Goal: Information Seeking & Learning: Learn about a topic

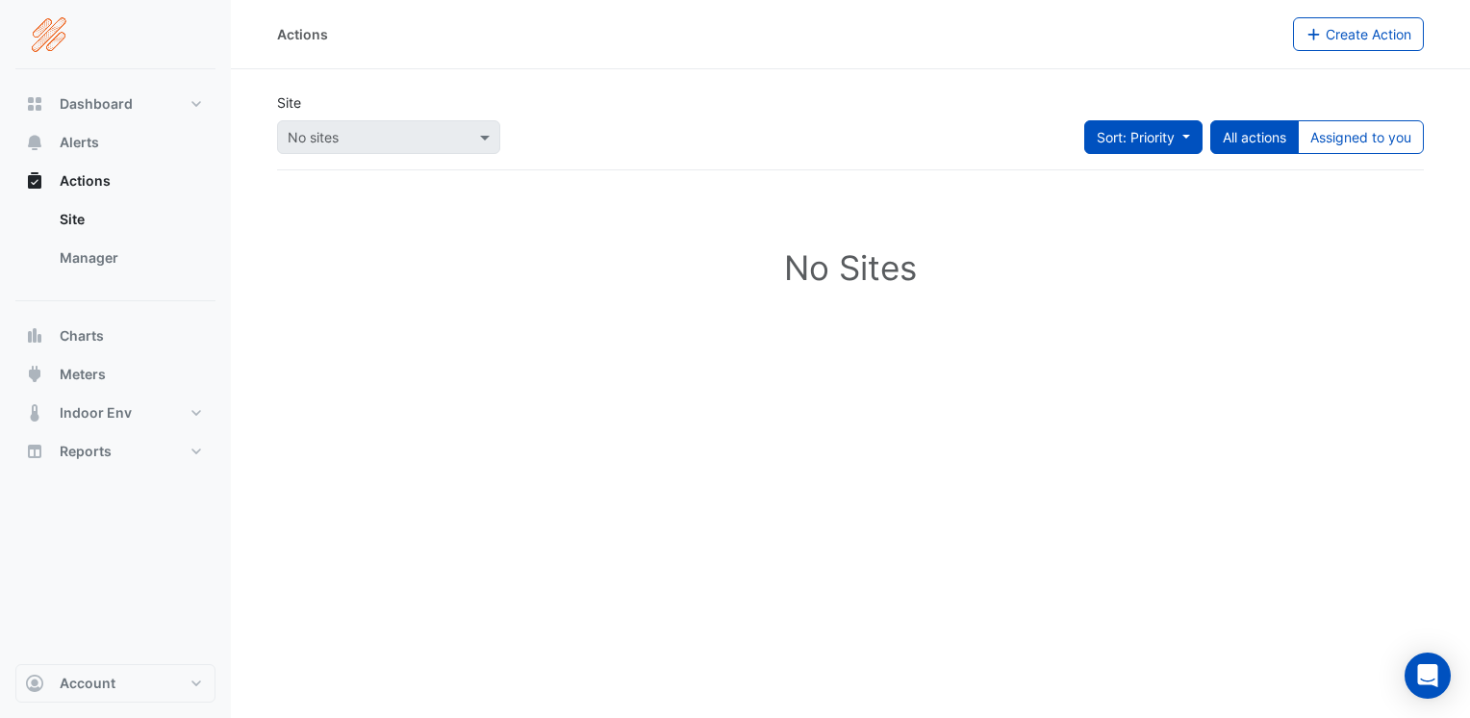
click at [1185, 137] on button "Sort: Priority" at bounding box center [1143, 137] width 118 height 34
click at [1209, 221] on div "No Sites" at bounding box center [850, 271] width 1147 height 171
click at [485, 137] on span at bounding box center [487, 137] width 24 height 20
click at [482, 137] on span at bounding box center [487, 137] width 24 height 20
click at [105, 97] on span "Dashboard" at bounding box center [96, 103] width 73 height 19
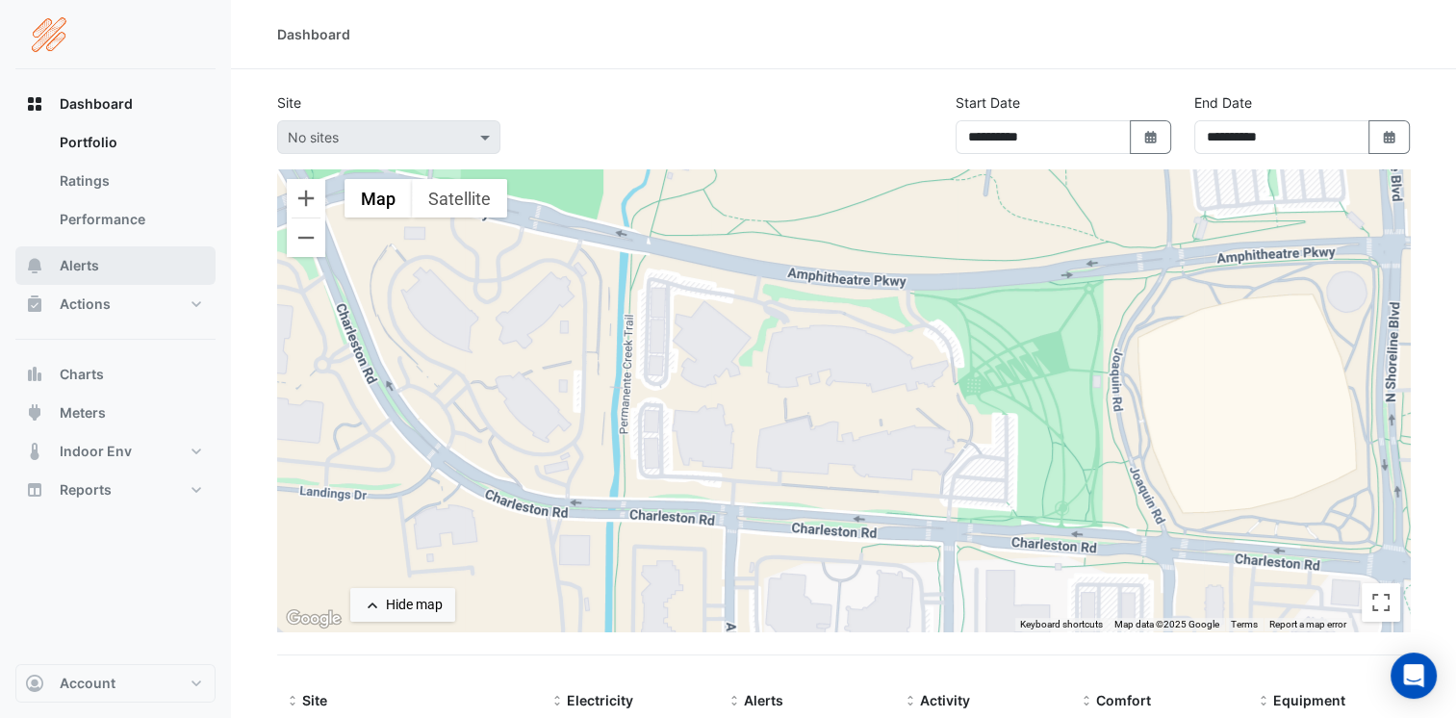
click at [89, 263] on span "Alerts" at bounding box center [79, 265] width 39 height 19
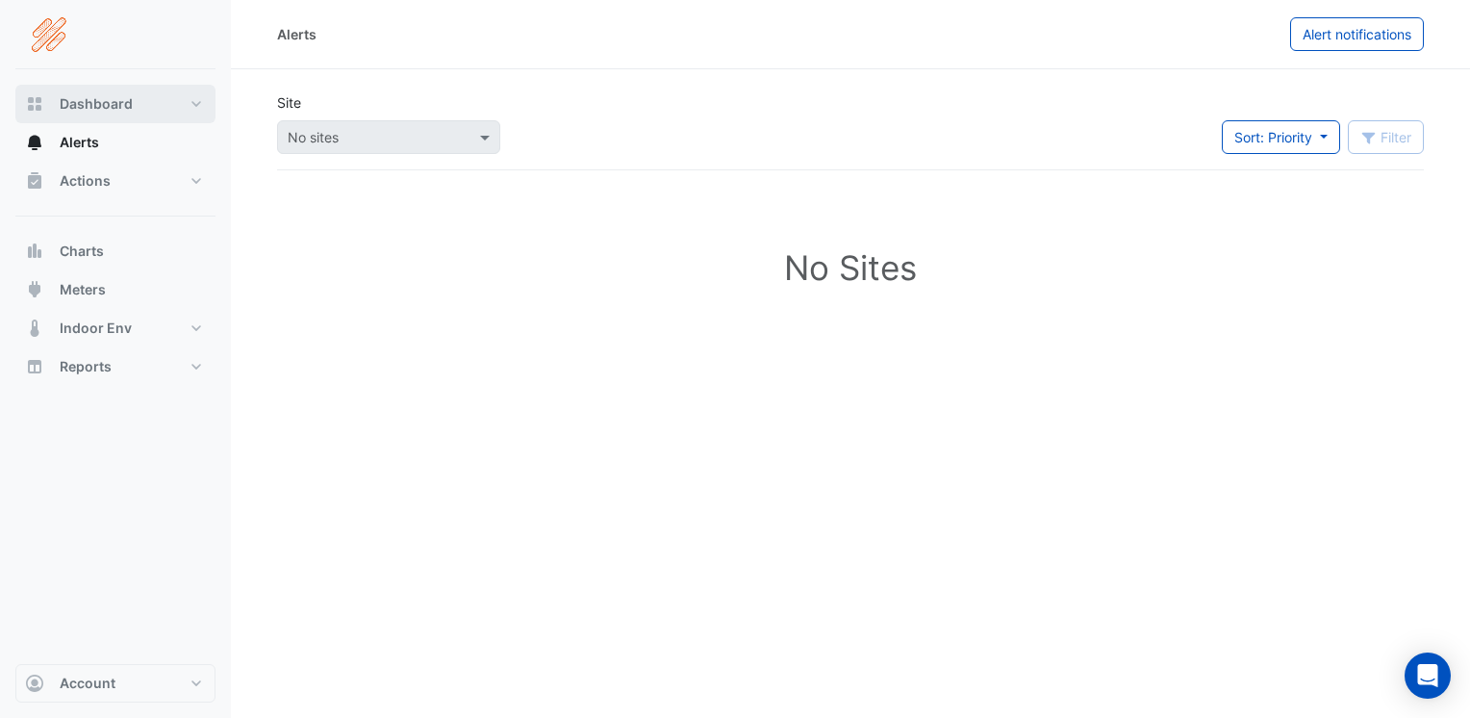
click at [111, 104] on span "Dashboard" at bounding box center [96, 103] width 73 height 19
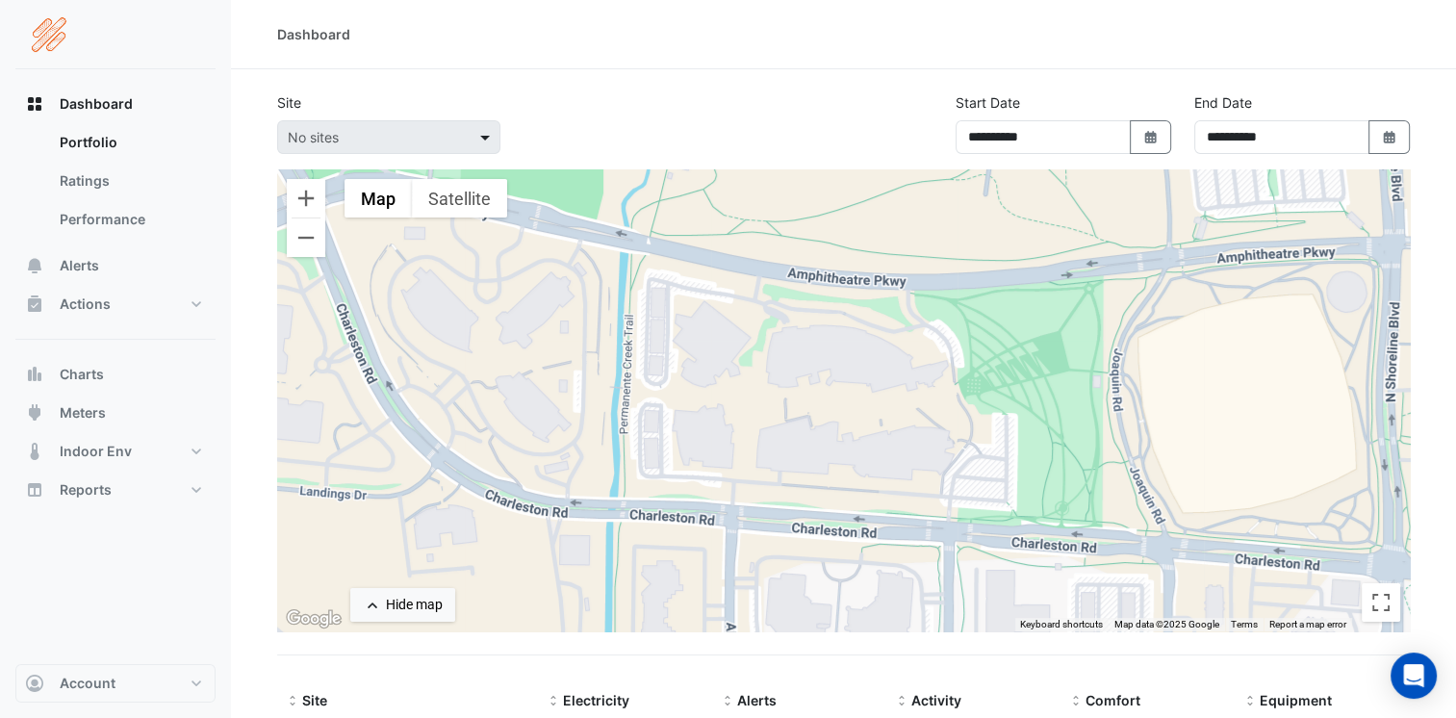
click at [485, 138] on span at bounding box center [487, 137] width 24 height 20
click at [321, 565] on span "Site" at bounding box center [314, 700] width 25 height 16
click at [320, 565] on span "Site" at bounding box center [314, 700] width 25 height 16
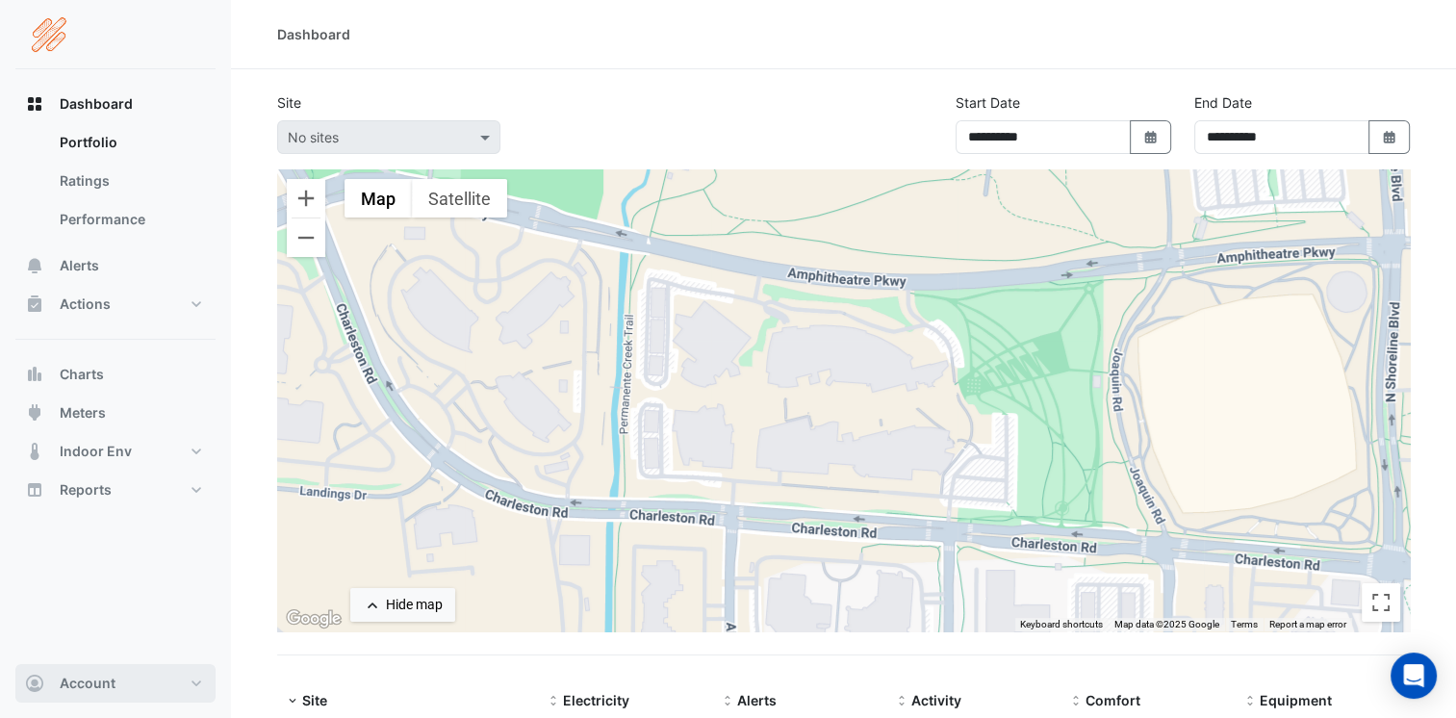
click at [191, 565] on button "Account" at bounding box center [115, 683] width 200 height 38
click at [476, 565] on div "← Move left → Move right ↑ Move up ↓ Move down + Zoom in - Zoom out Home Jump l…" at bounding box center [843, 423] width 1132 height 509
click at [590, 565] on span "Electricity" at bounding box center [596, 700] width 66 height 16
click at [755, 565] on span "Alerts" at bounding box center [756, 700] width 39 height 16
click at [924, 565] on span "Activity" at bounding box center [936, 700] width 50 height 16
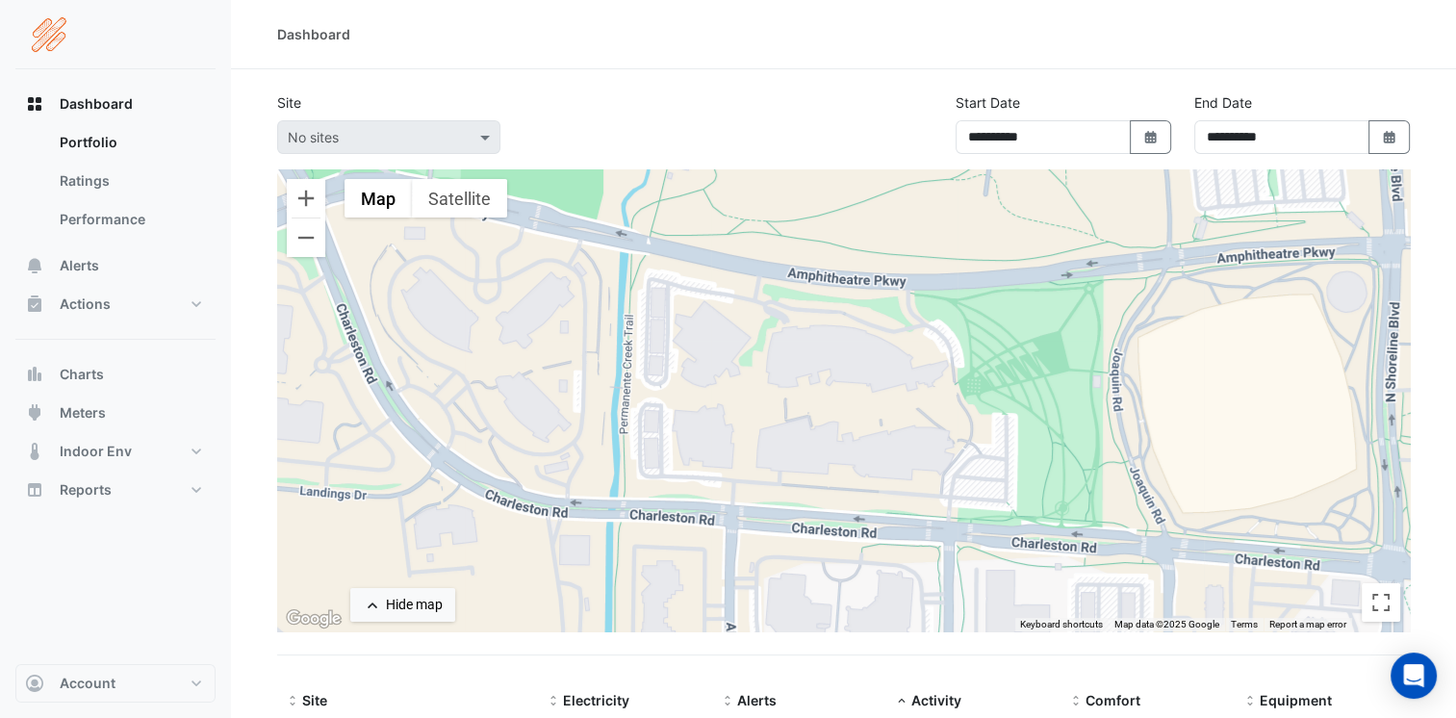
click at [978, 70] on section "**********" at bounding box center [843, 455] width 1225 height 773
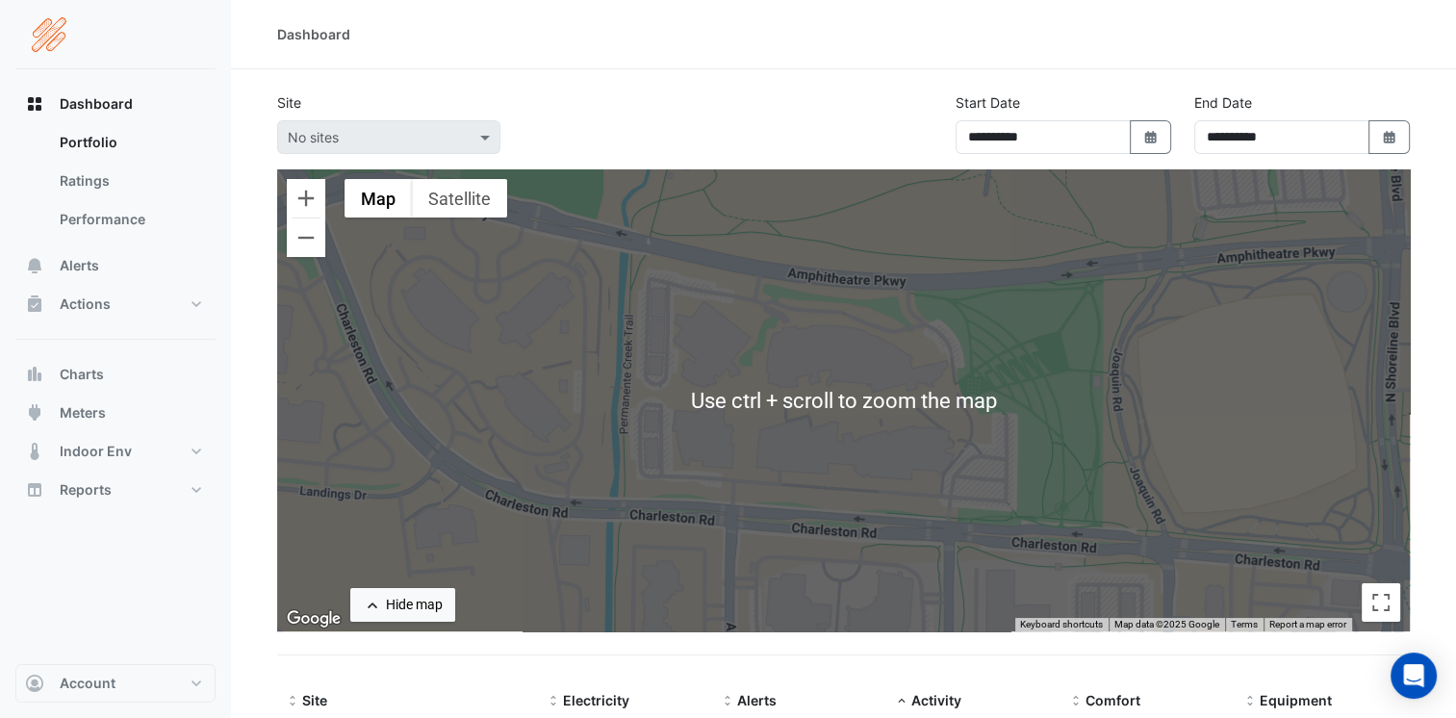
click at [829, 124] on div "**********" at bounding box center [844, 130] width 1156 height 77
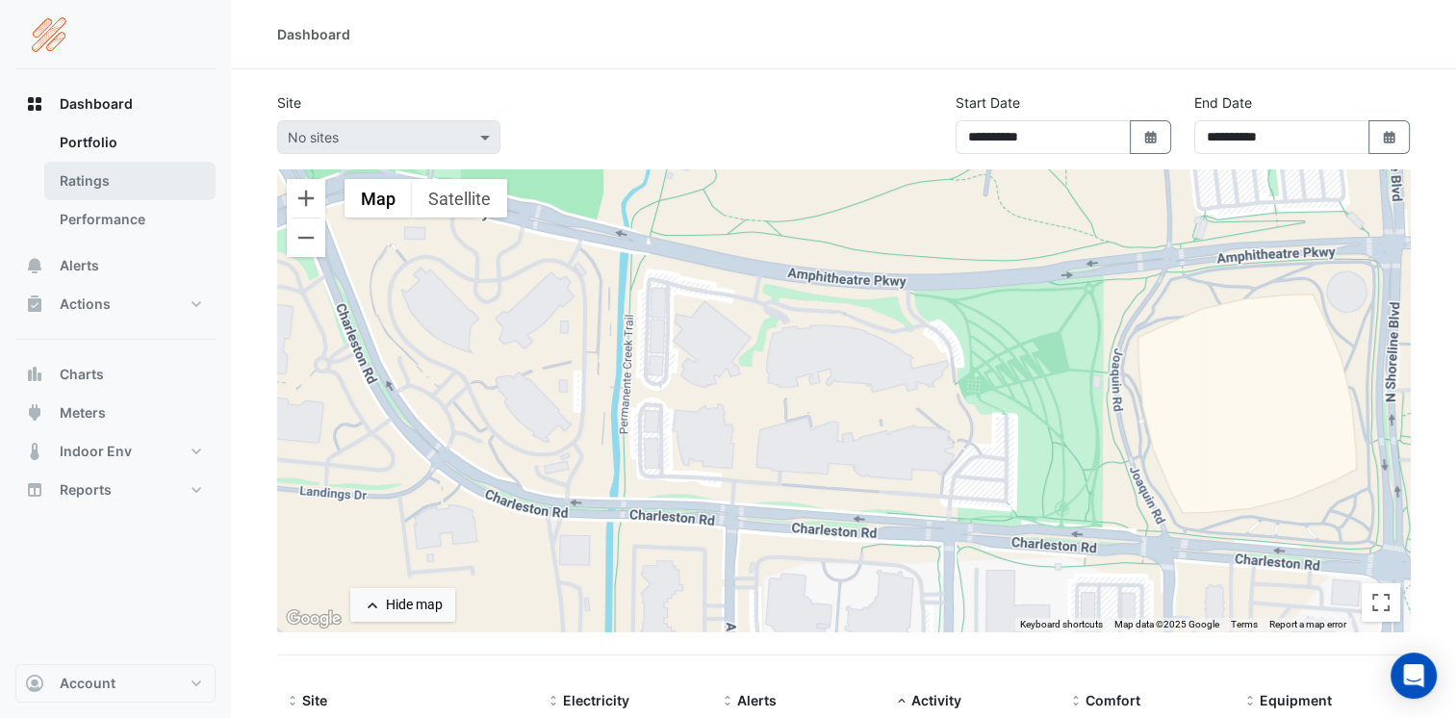
click at [89, 182] on link "Ratings" at bounding box center [129, 181] width 171 height 38
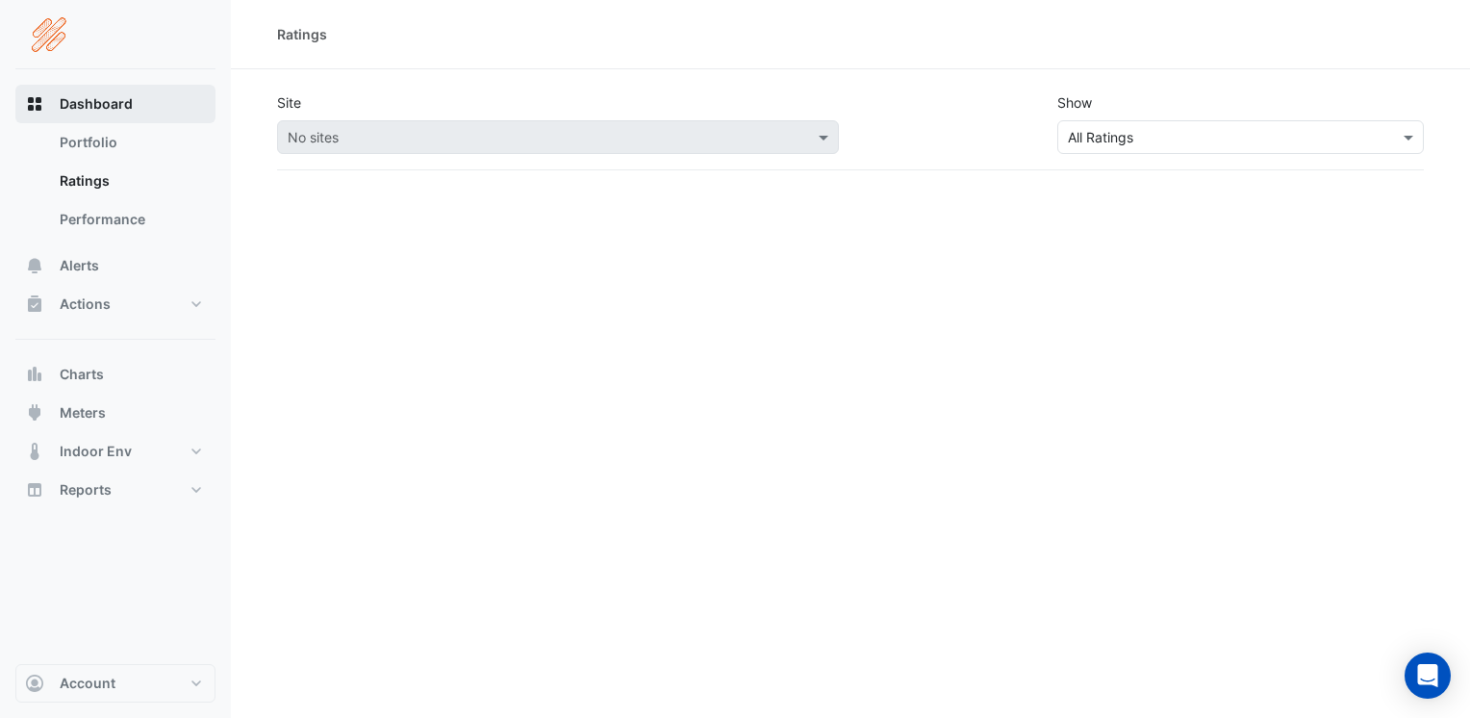
click at [104, 108] on span "Dashboard" at bounding box center [96, 103] width 73 height 19
click at [90, 96] on span "Dashboard" at bounding box center [96, 103] width 73 height 19
click at [77, 109] on span "Dashboard" at bounding box center [96, 103] width 73 height 19
click at [1209, 565] on icon "Open Intercom Messenger" at bounding box center [1427, 675] width 22 height 25
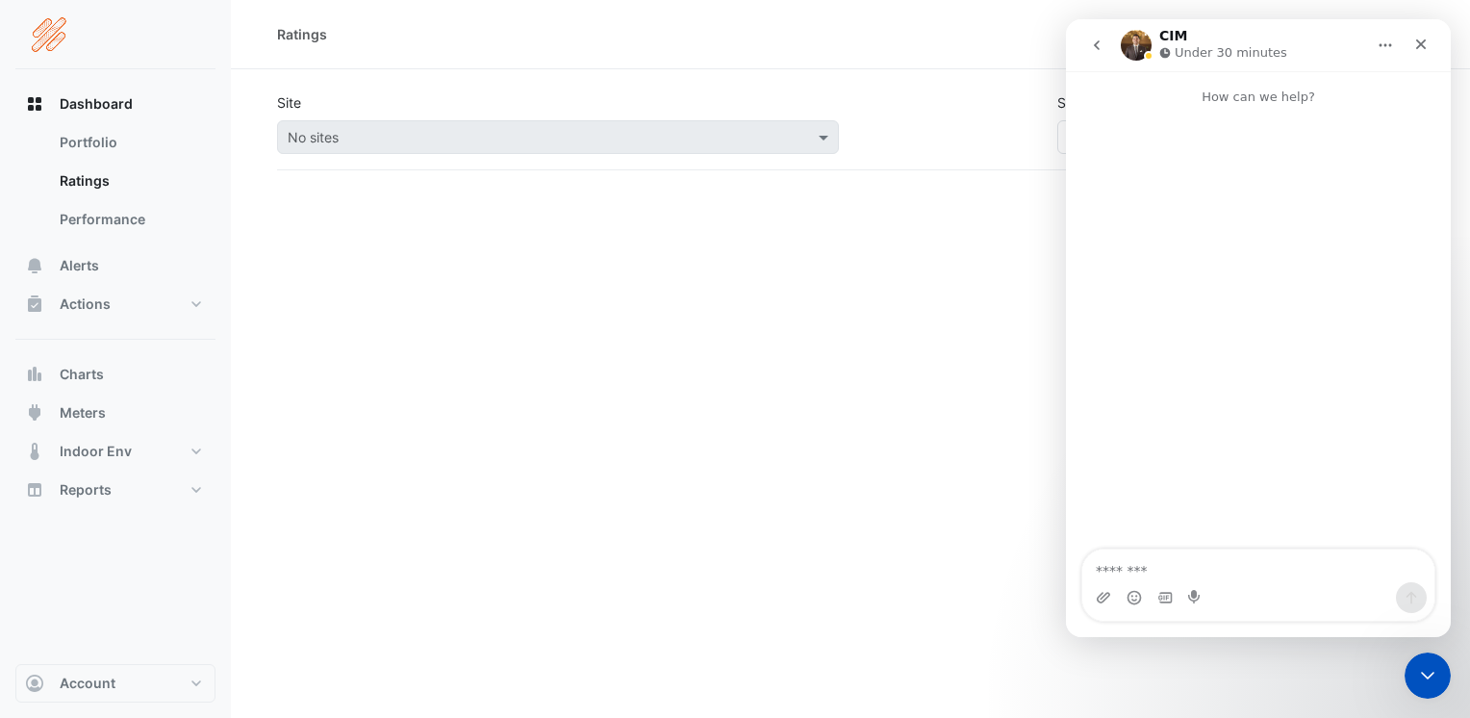
click at [1135, 42] on img "Intercom messenger" at bounding box center [1136, 45] width 31 height 31
click at [1209, 44] on icon "Home" at bounding box center [1385, 45] width 15 height 15
click at [1209, 88] on div "Expand window" at bounding box center [1348, 94] width 106 height 20
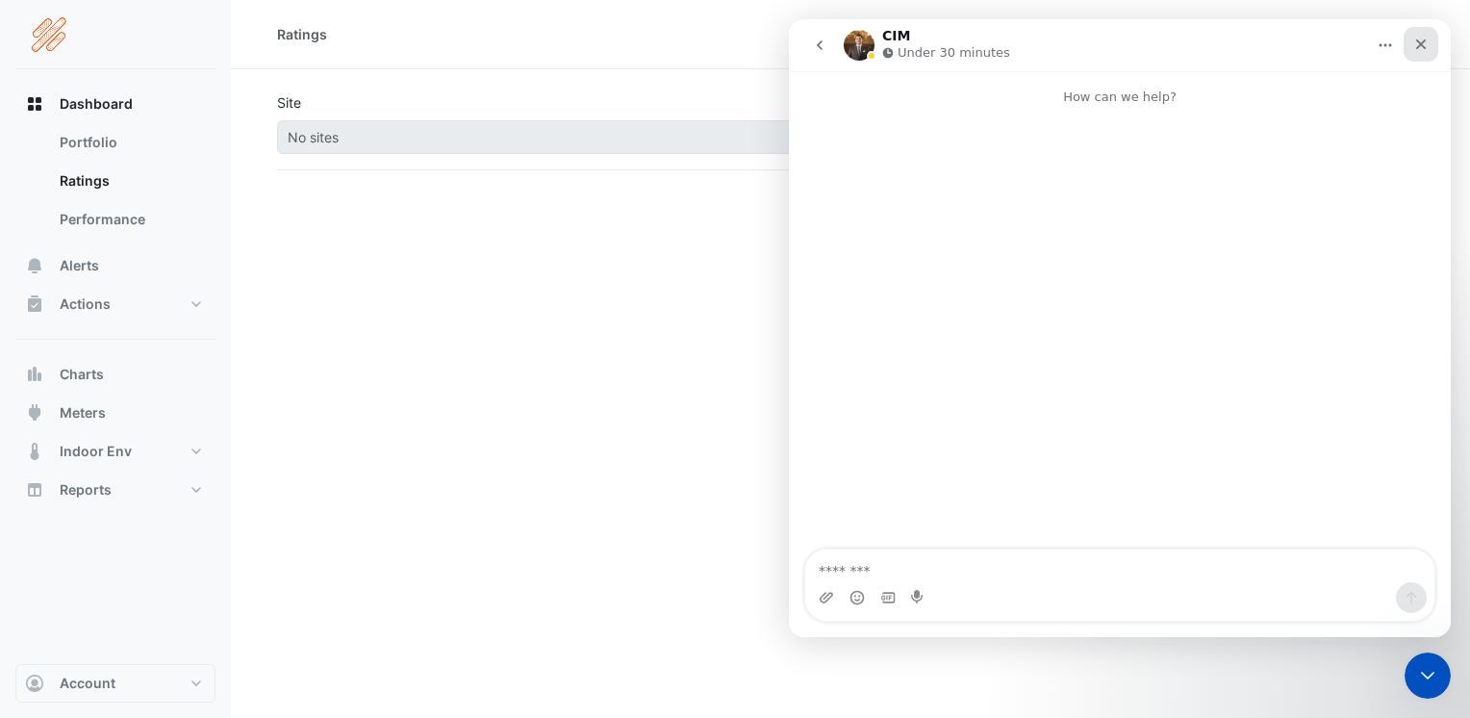
click at [1209, 45] on icon "Close" at bounding box center [1421, 44] width 11 height 11
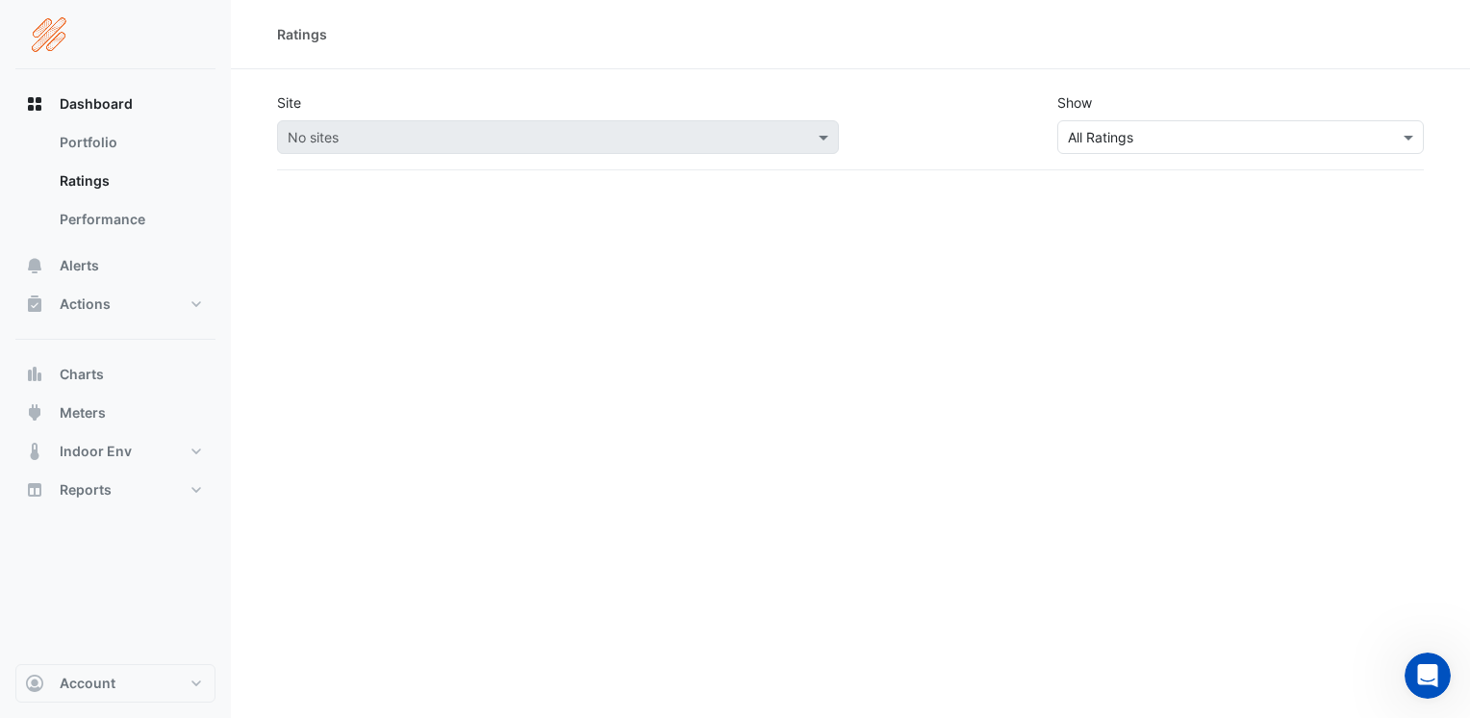
drag, startPoint x: 1398, startPoint y: 0, endPoint x: 1017, endPoint y: 290, distance: 478.6
click at [1017, 290] on div "Ratings Site No sites Show × All Ratings" at bounding box center [850, 359] width 1239 height 718
click at [197, 301] on button "Actions" at bounding box center [115, 304] width 200 height 38
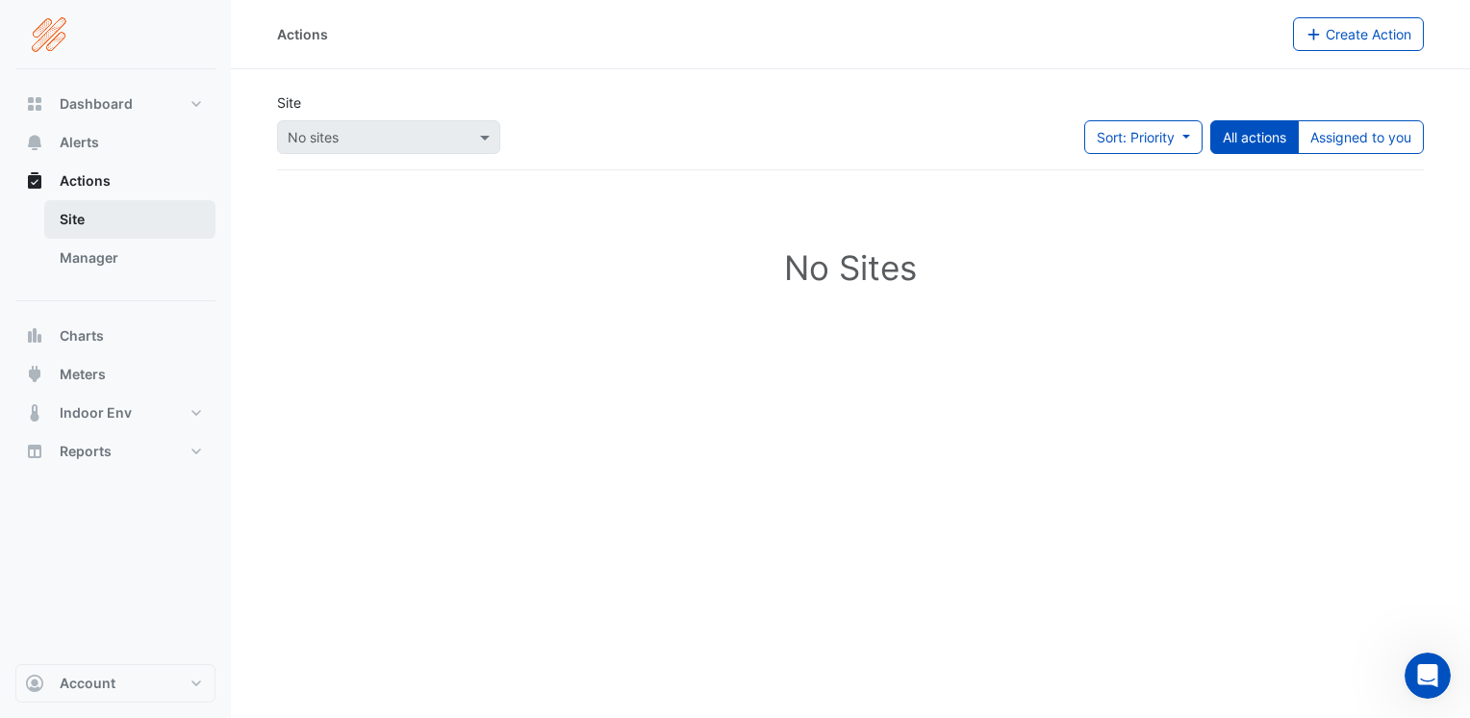
click at [76, 218] on link "Site" at bounding box center [129, 219] width 171 height 38
drag, startPoint x: 76, startPoint y: 218, endPoint x: 300, endPoint y: 248, distance: 226.2
click at [300, 248] on div "No Sites" at bounding box center [850, 271] width 1147 height 171
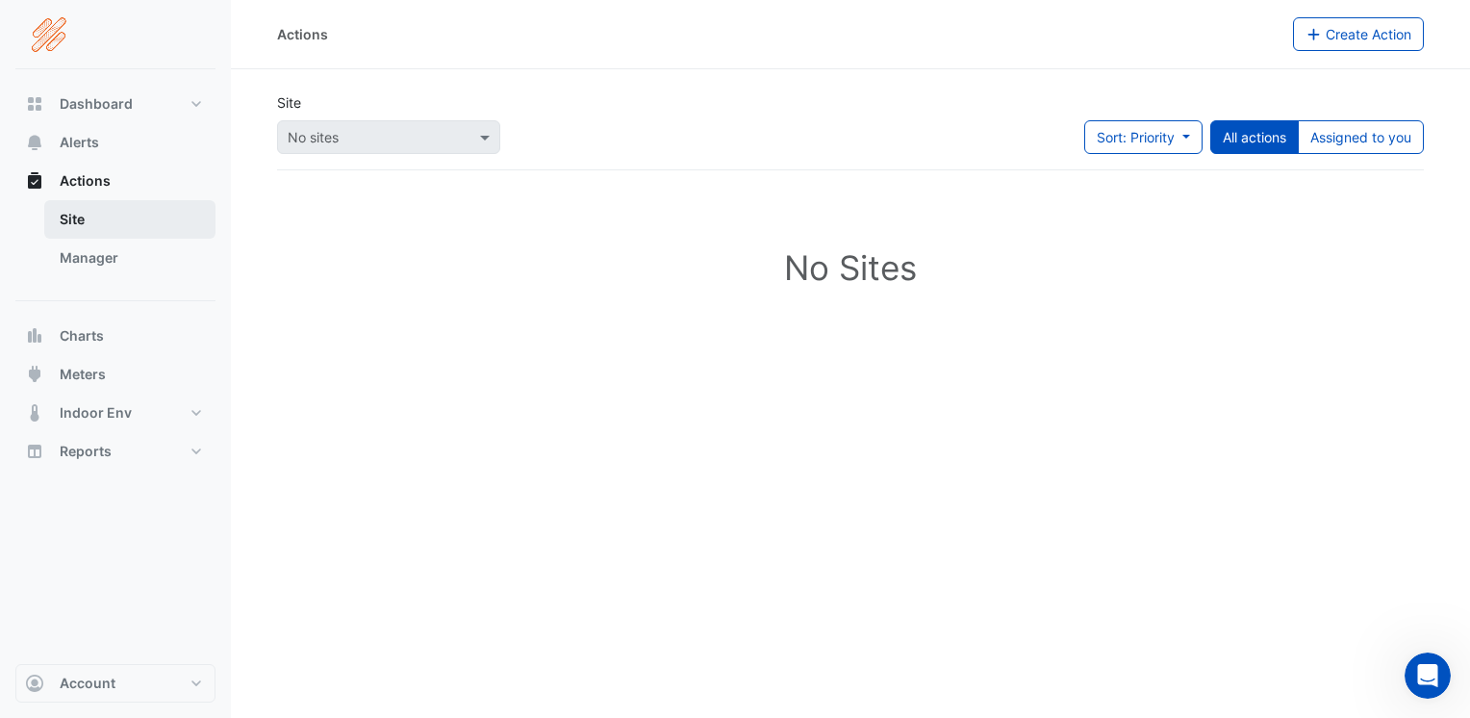
click at [74, 220] on link "Site" at bounding box center [129, 219] width 171 height 38
click at [1209, 148] on button "Assigned to you" at bounding box center [1361, 137] width 126 height 34
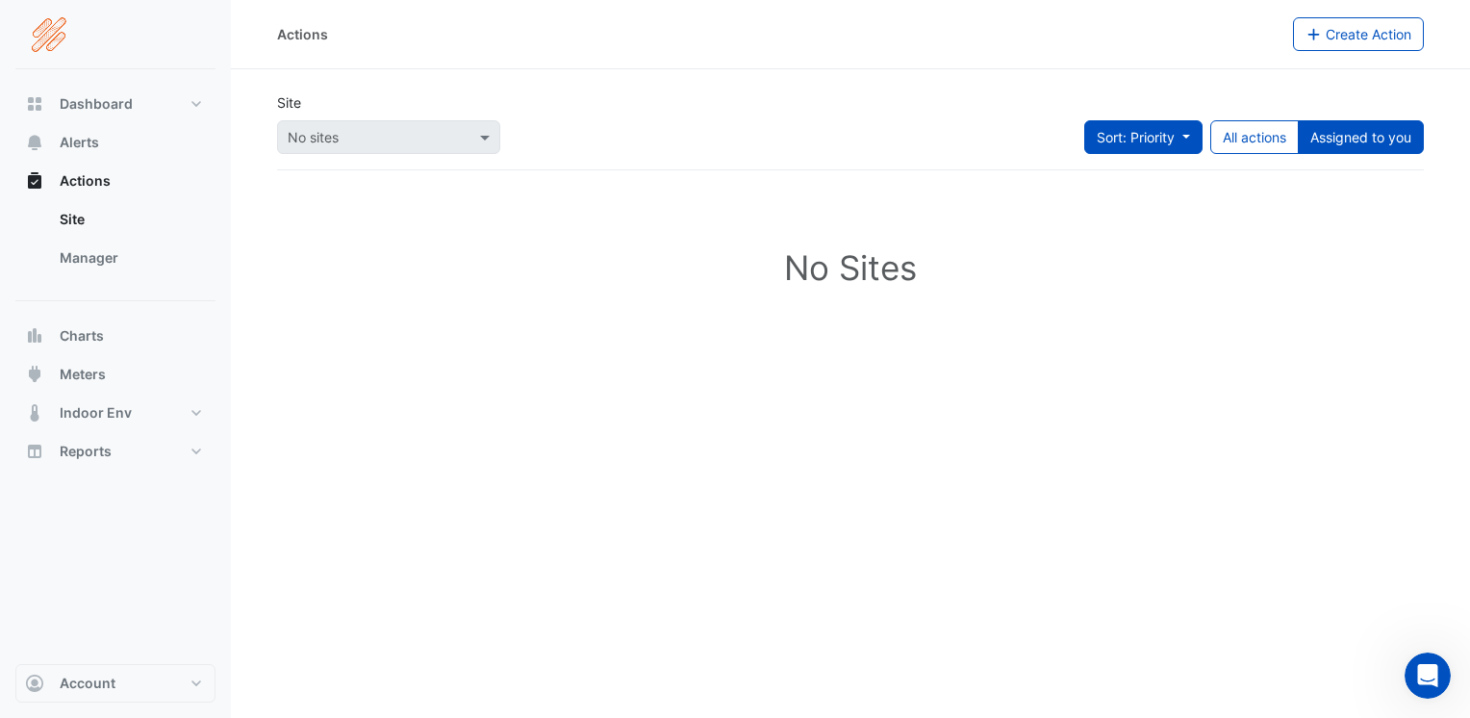
click at [1148, 140] on span "Sort: Priority" at bounding box center [1136, 137] width 78 height 16
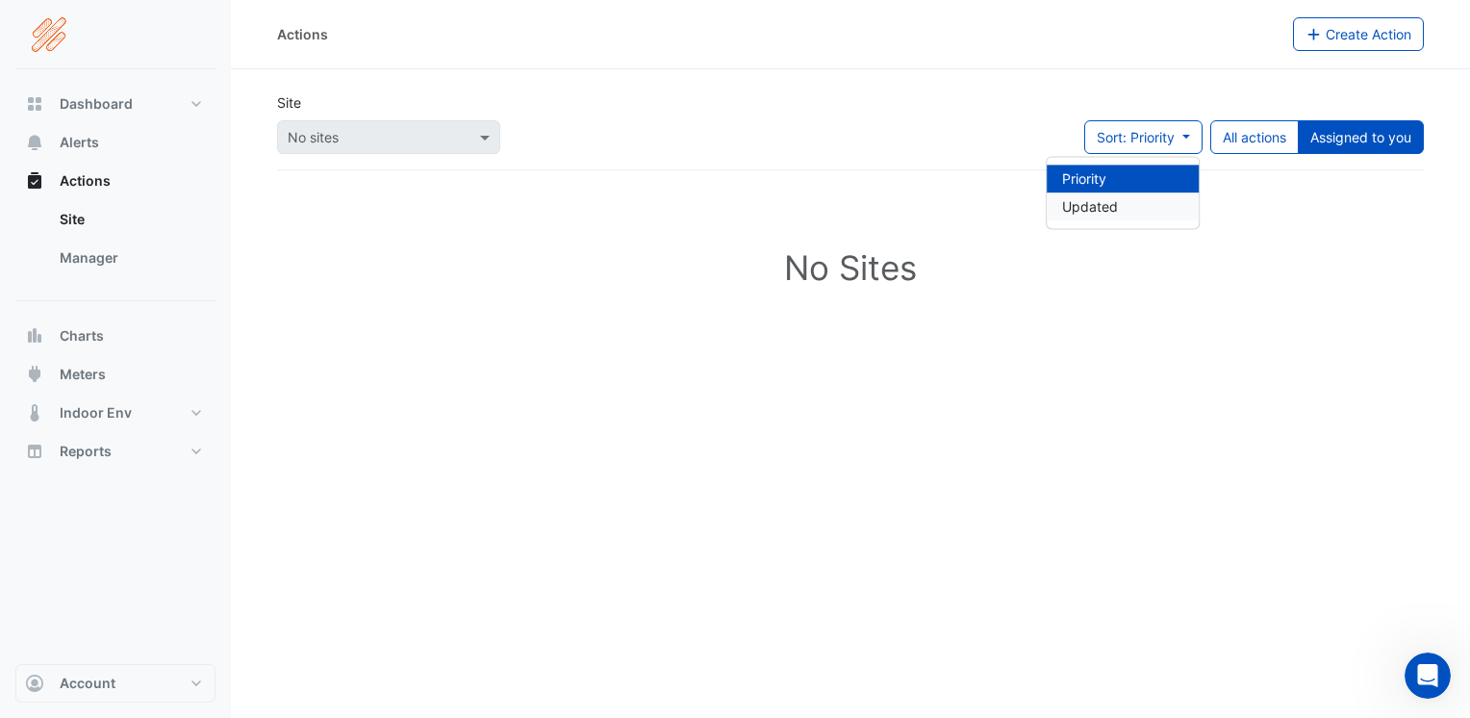
click at [1089, 209] on li "Updated" at bounding box center [1123, 206] width 152 height 28
click at [1061, 257] on h1 "No Sites" at bounding box center [850, 267] width 1085 height 40
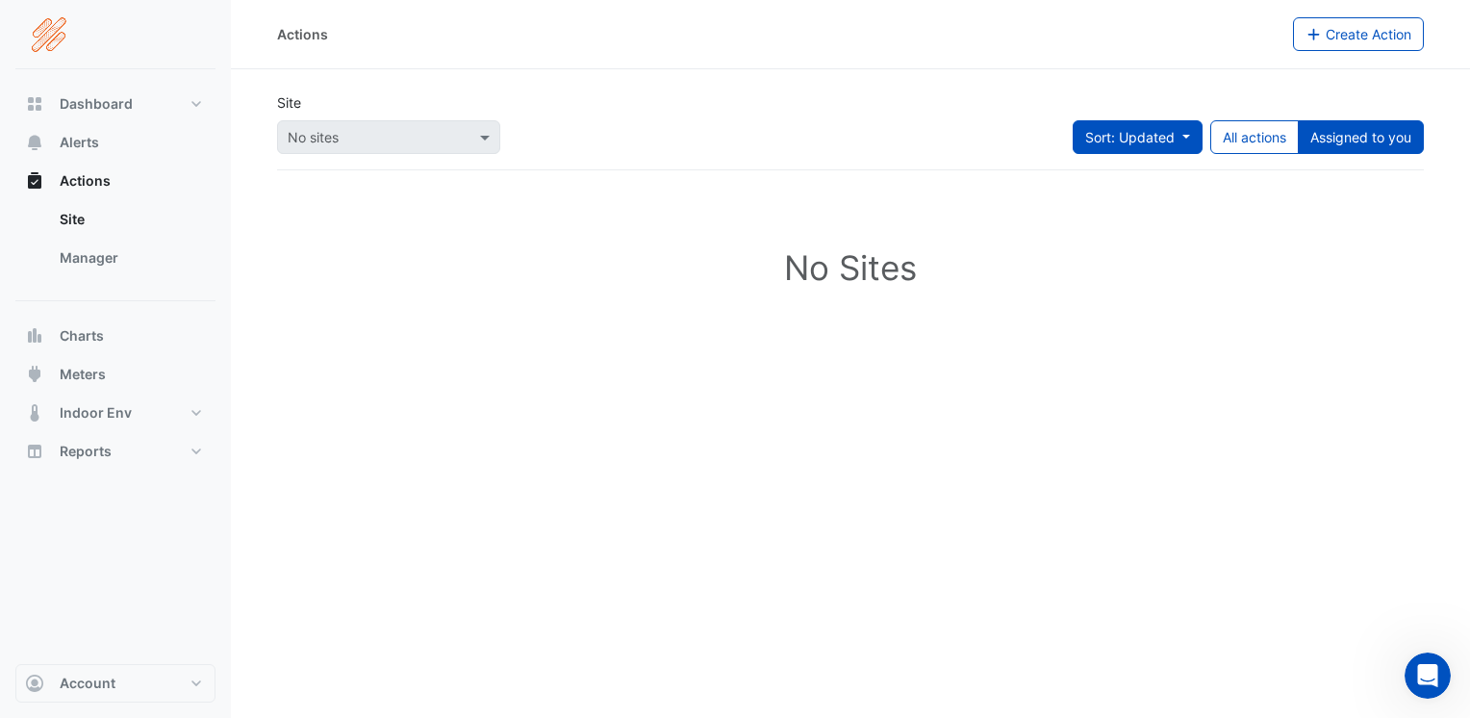
click at [1185, 127] on button "Sort: Updated" at bounding box center [1138, 137] width 130 height 34
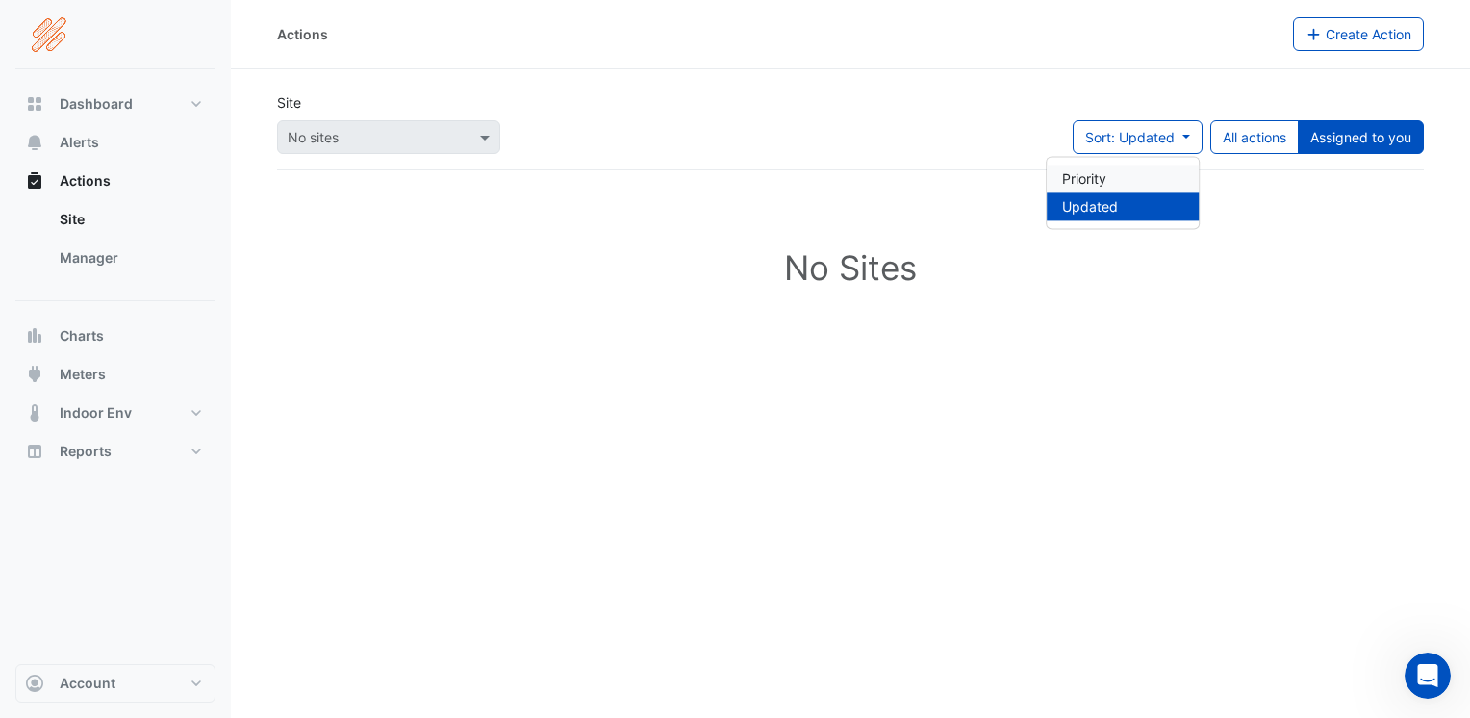
click at [1093, 179] on li "Priority" at bounding box center [1123, 179] width 152 height 28
click at [1209, 140] on button "Assigned to you" at bounding box center [1361, 137] width 126 height 34
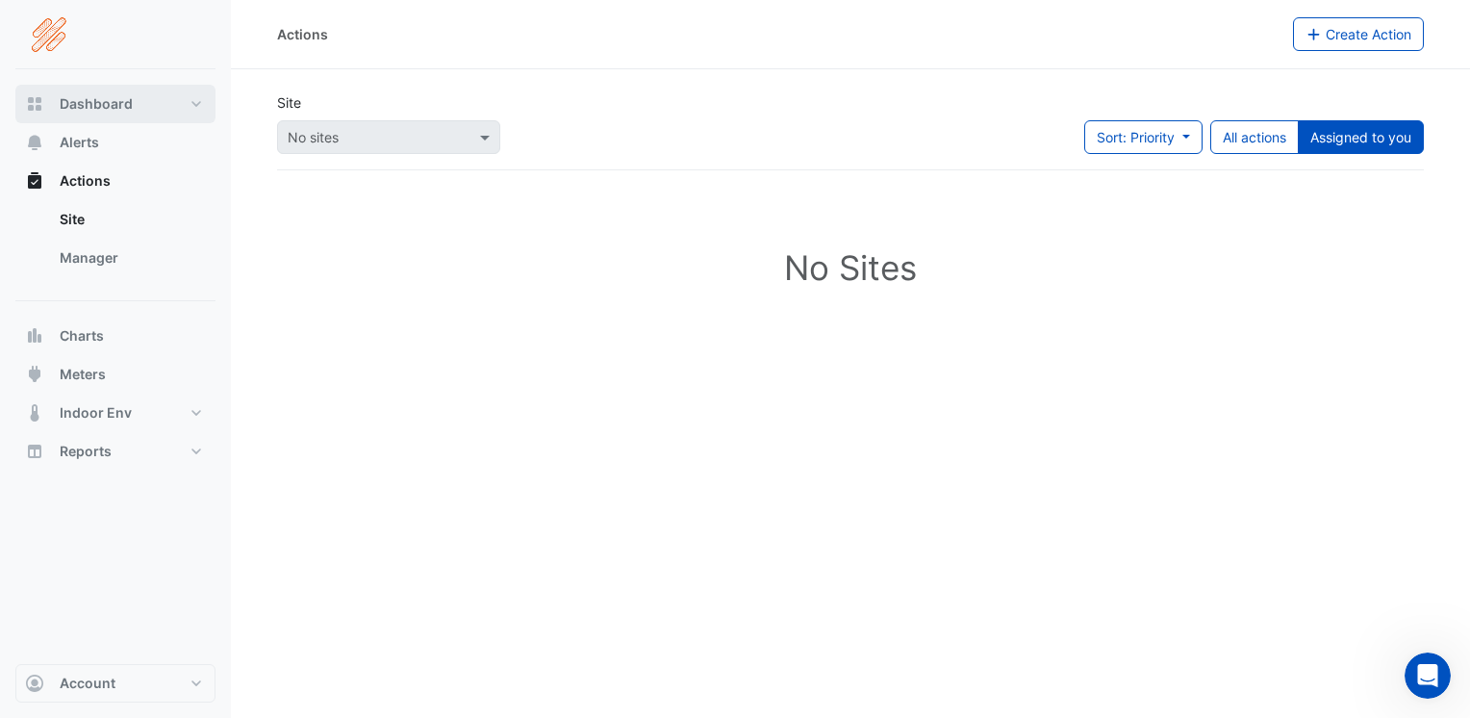
click at [112, 103] on span "Dashboard" at bounding box center [96, 103] width 73 height 19
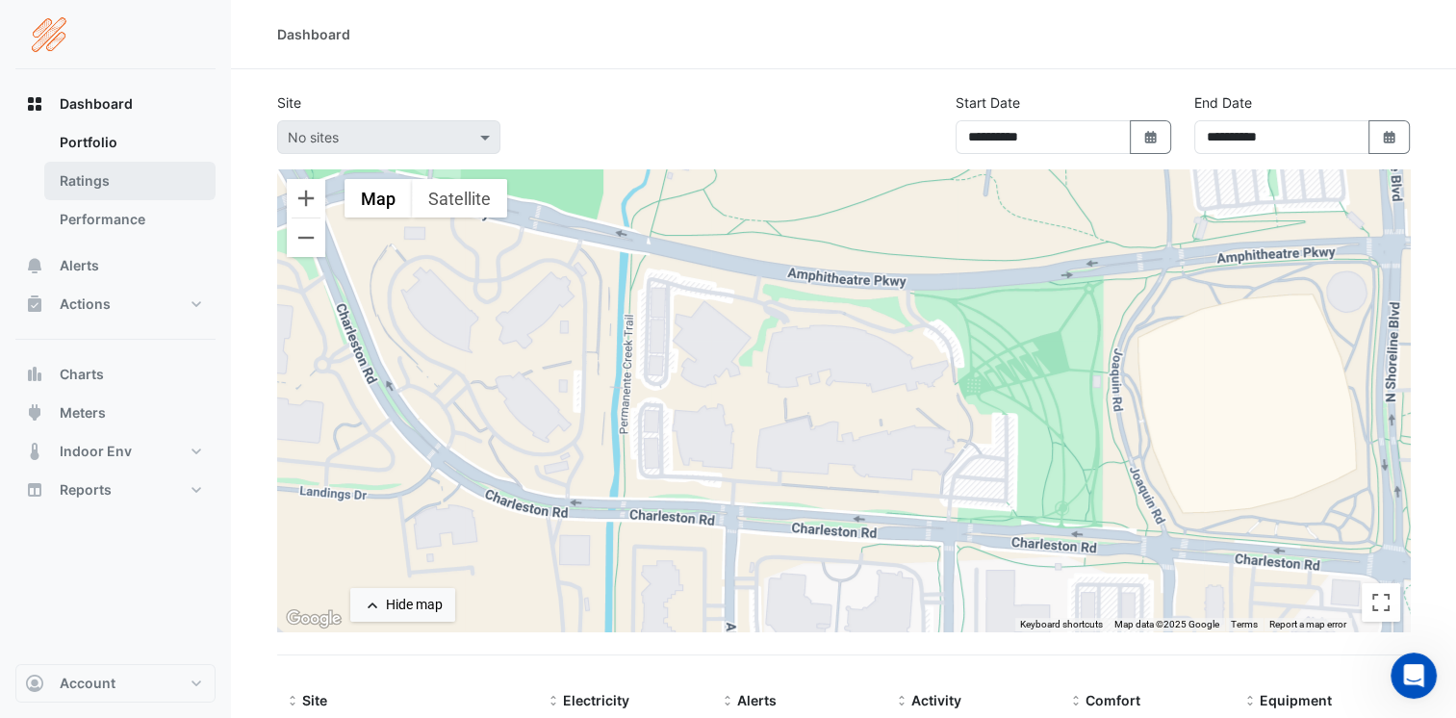
click at [96, 185] on link "Ratings" at bounding box center [129, 181] width 171 height 38
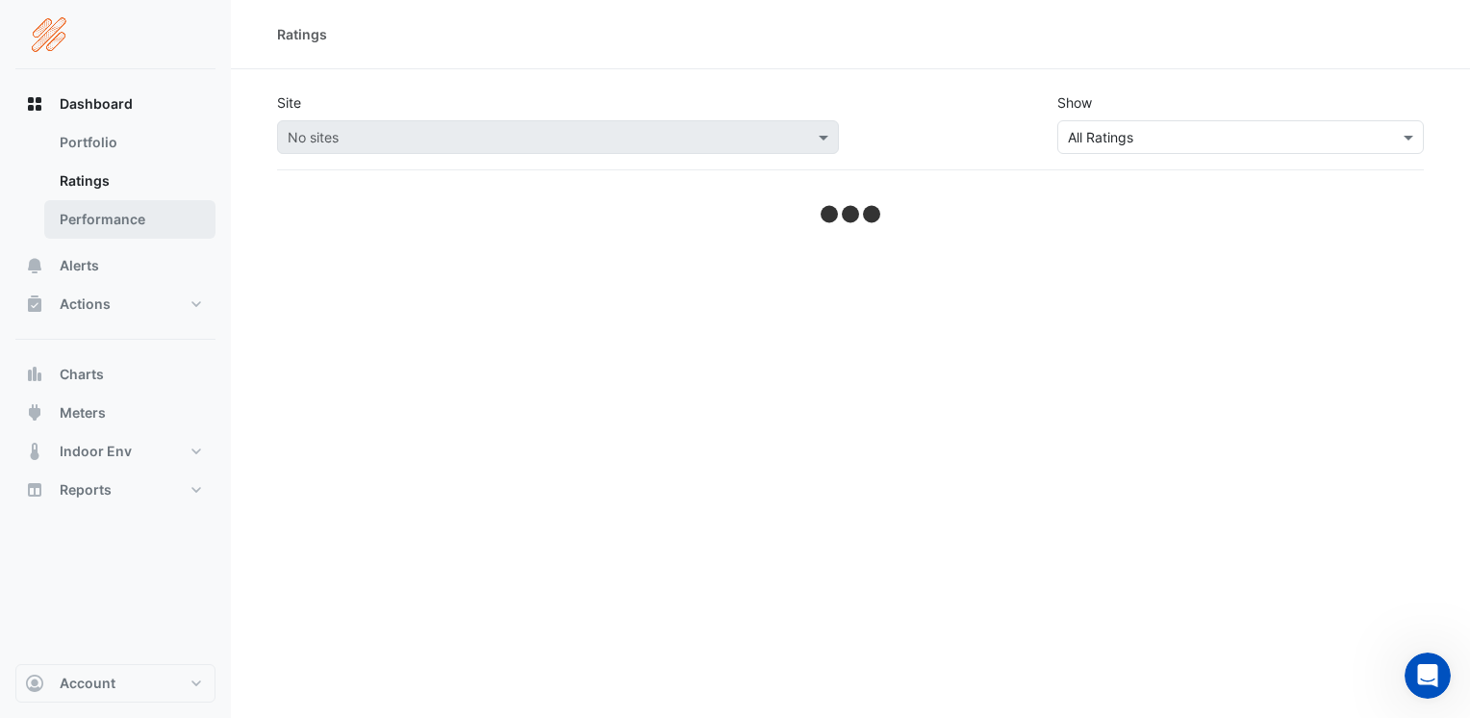
click at [97, 220] on link "Performance" at bounding box center [129, 219] width 171 height 38
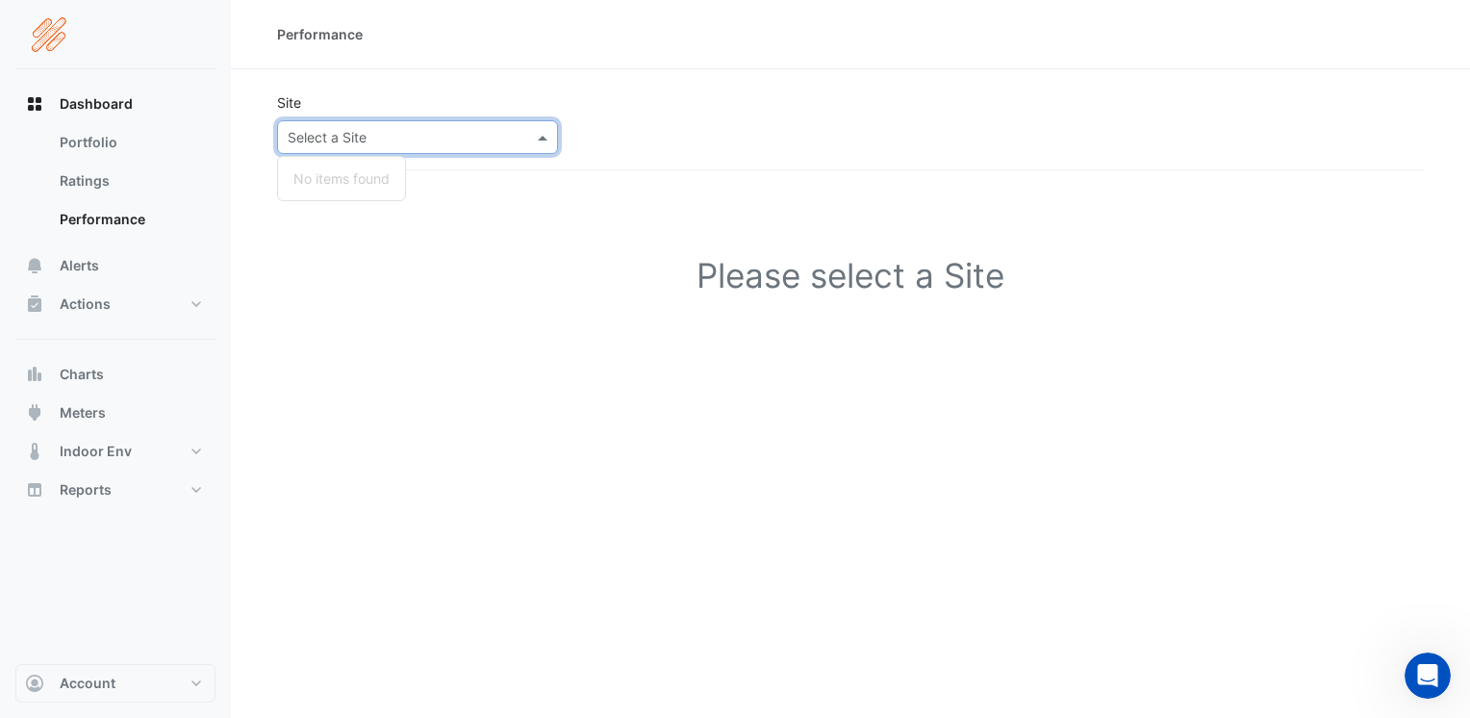
click at [541, 134] on span at bounding box center [545, 137] width 24 height 20
type input "**********"
click at [608, 179] on app-performance-page "**********" at bounding box center [850, 225] width 1147 height 280
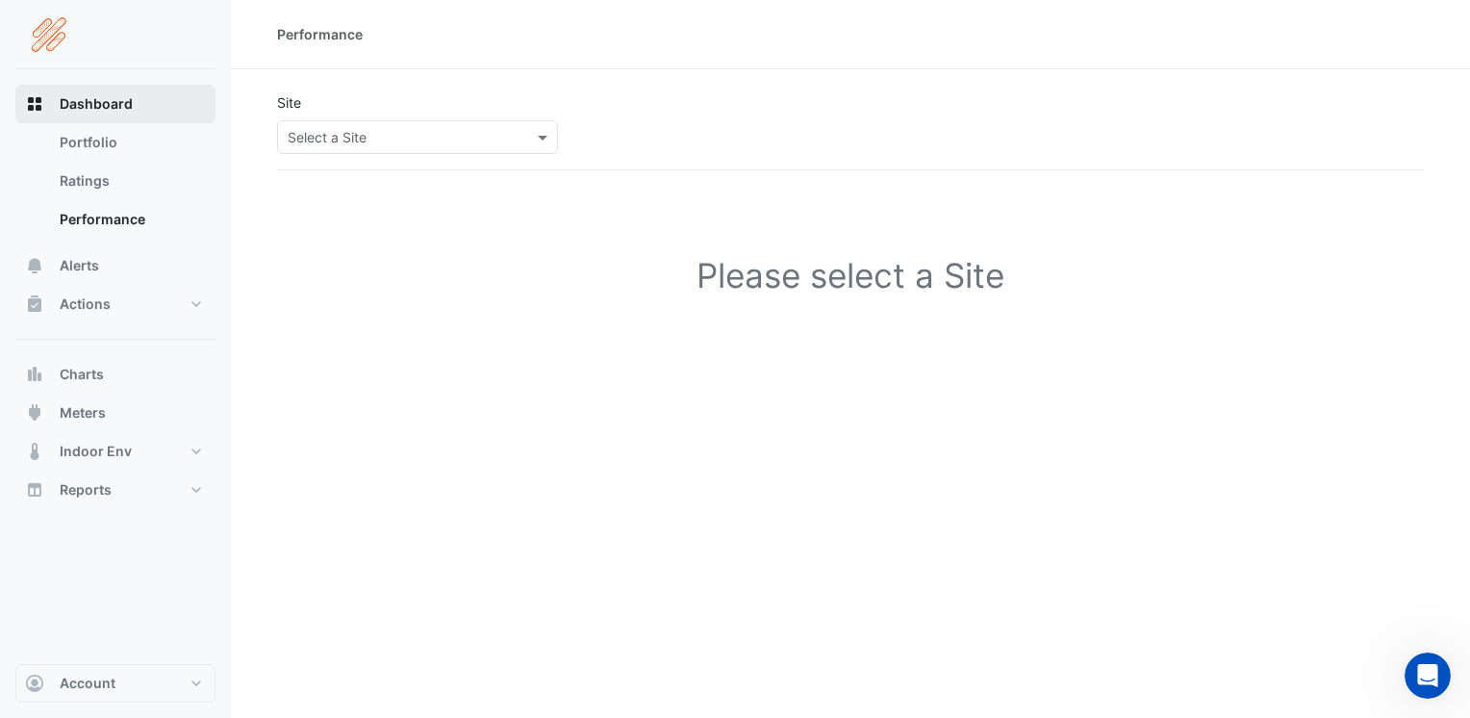
click at [83, 99] on span "Dashboard" at bounding box center [96, 103] width 73 height 19
click at [89, 148] on link "Portfolio" at bounding box center [129, 142] width 171 height 38
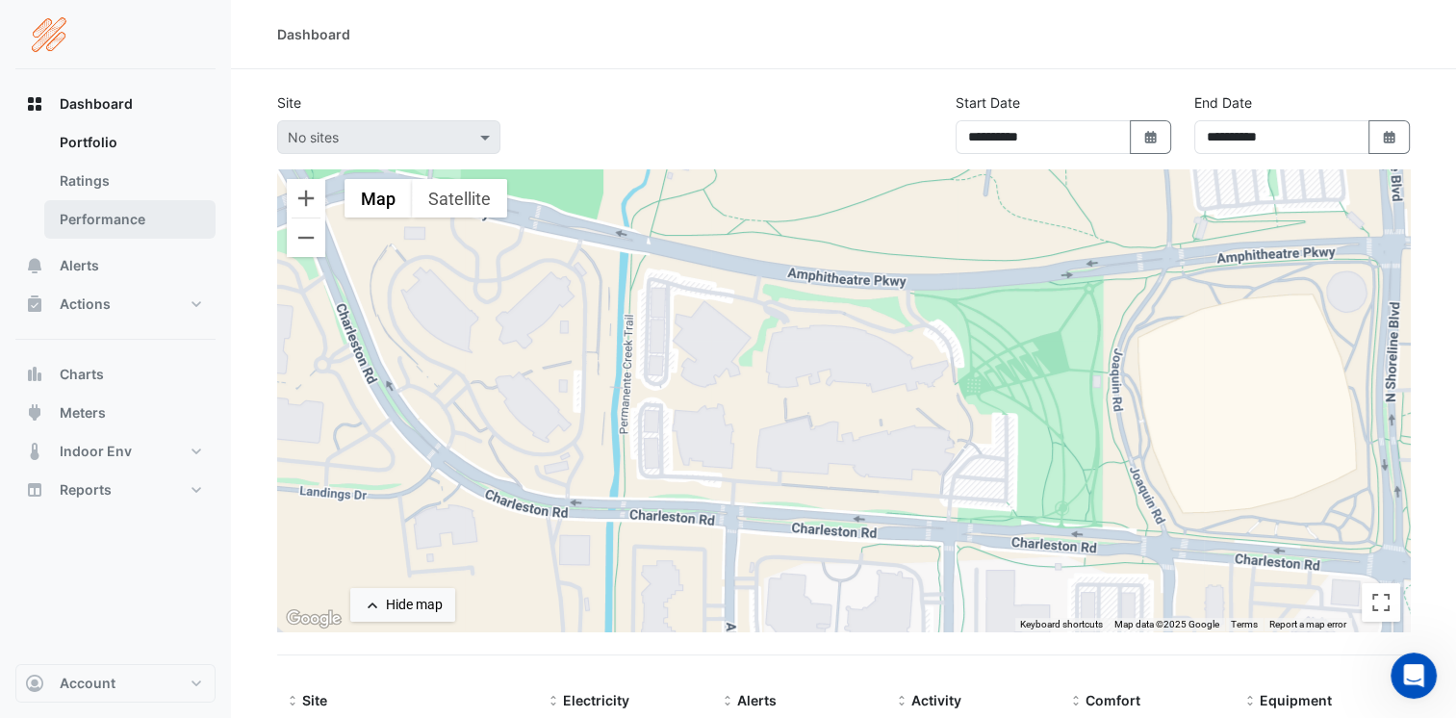
click at [112, 217] on link "Performance" at bounding box center [129, 219] width 171 height 38
type input "**********"
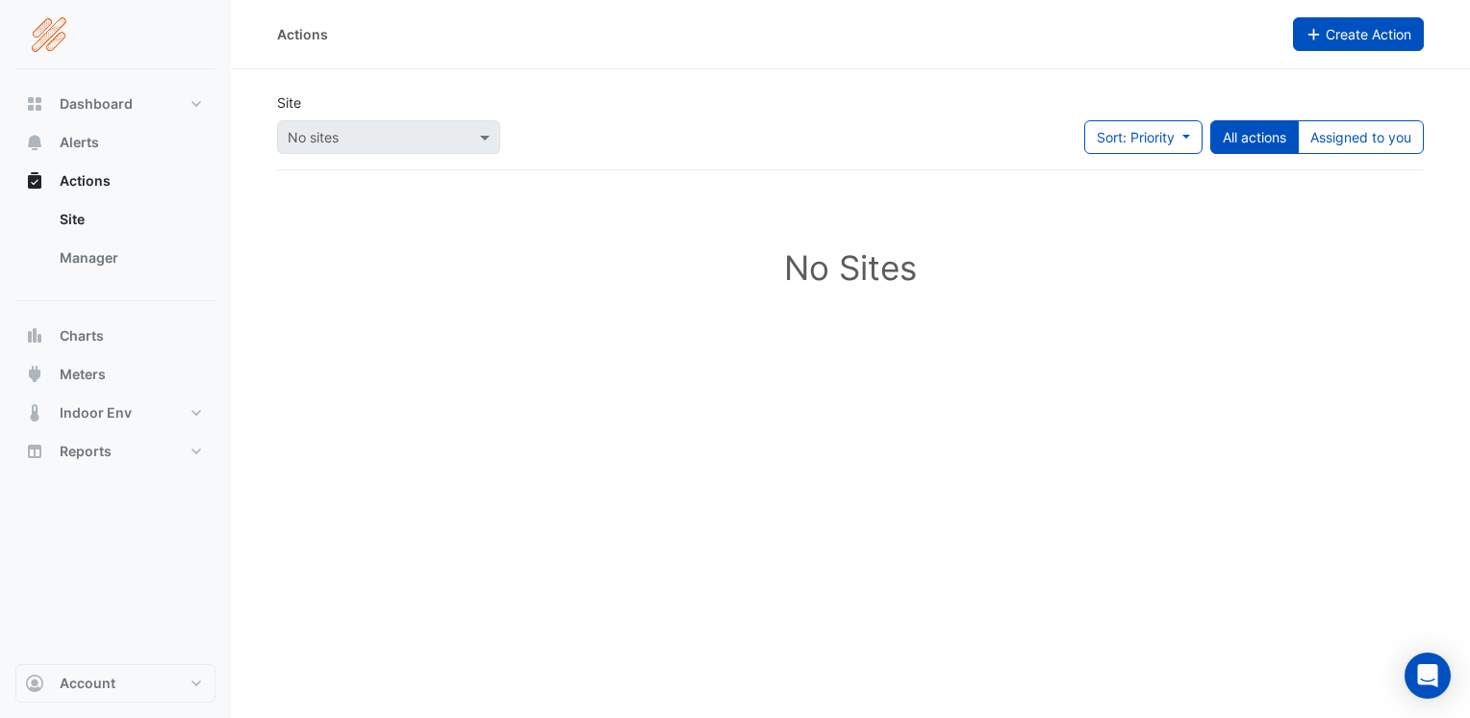
click at [1366, 26] on span "Create Action" at bounding box center [1369, 34] width 86 height 16
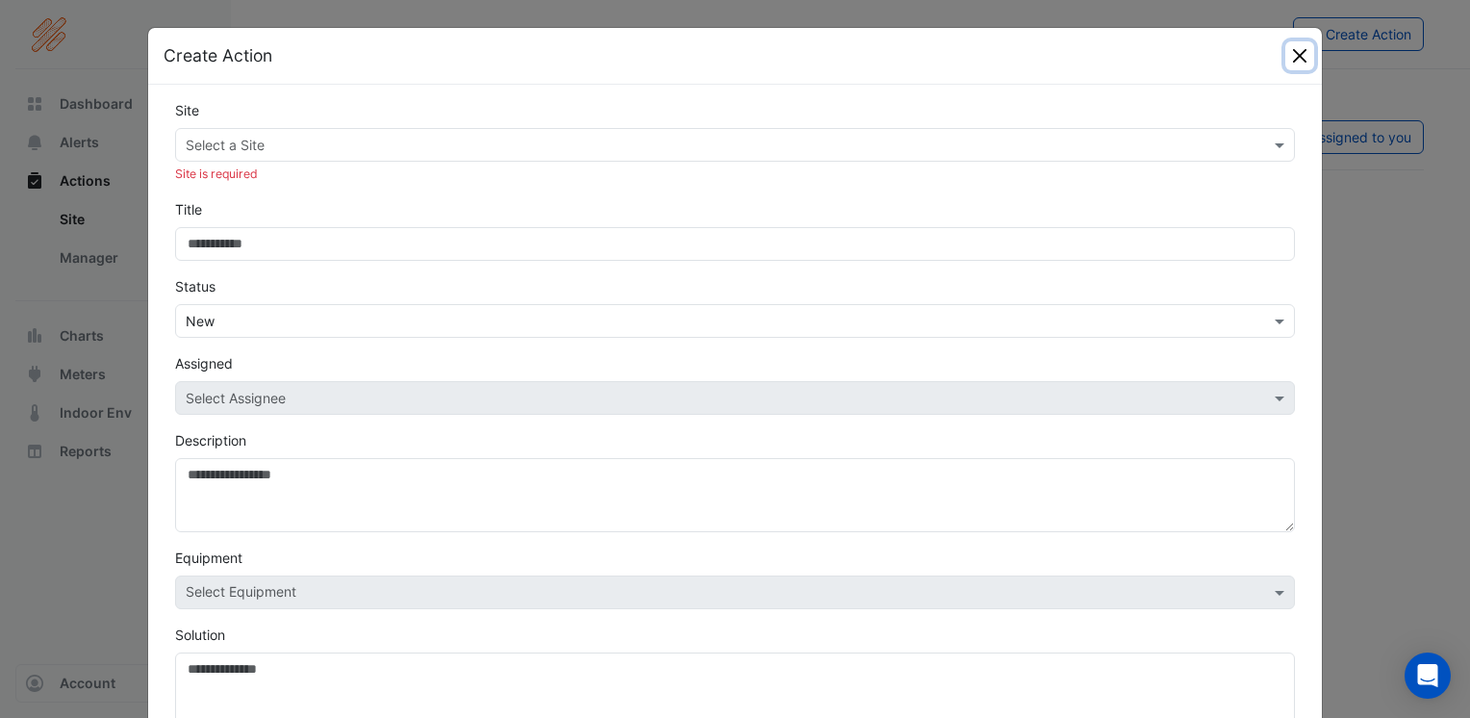
click at [1285, 51] on button "Close" at bounding box center [1299, 55] width 29 height 29
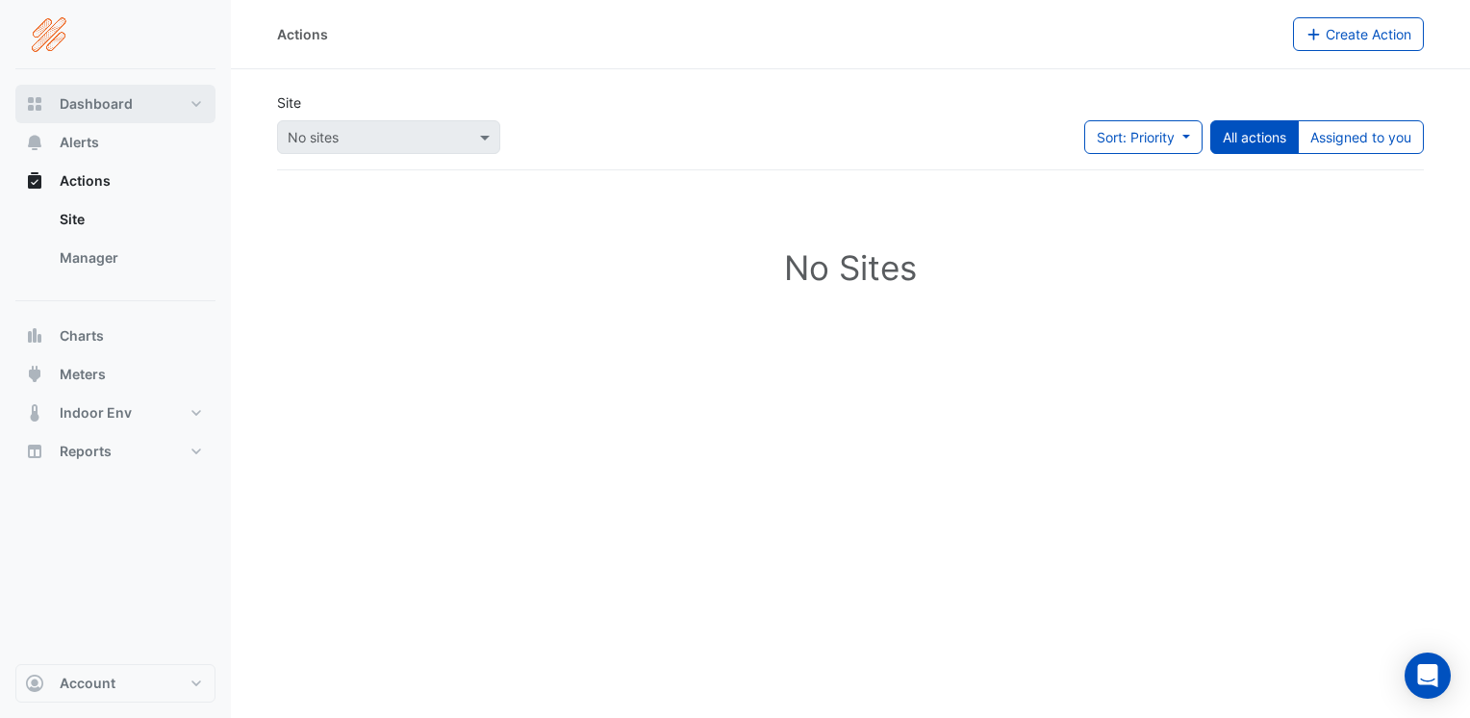
click at [106, 101] on span "Dashboard" at bounding box center [96, 103] width 73 height 19
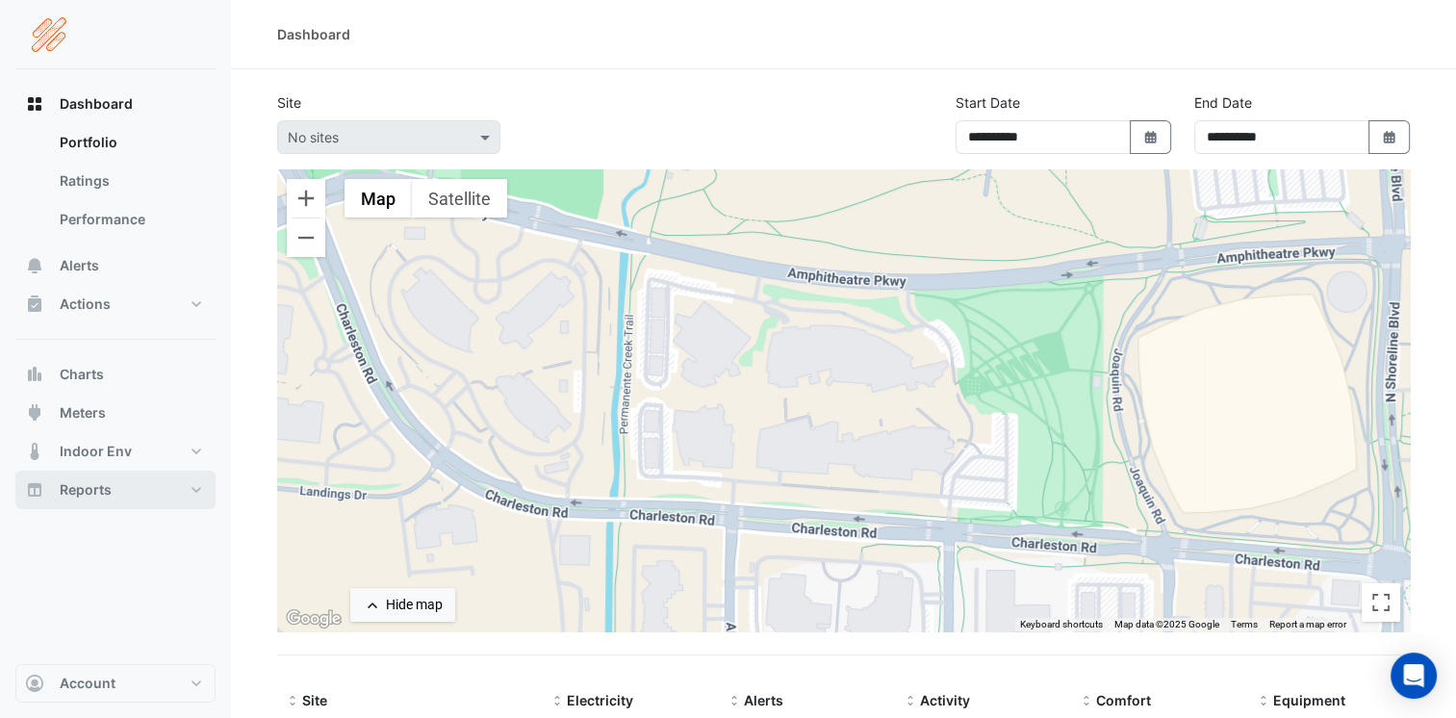
click at [99, 489] on span "Reports" at bounding box center [86, 489] width 52 height 19
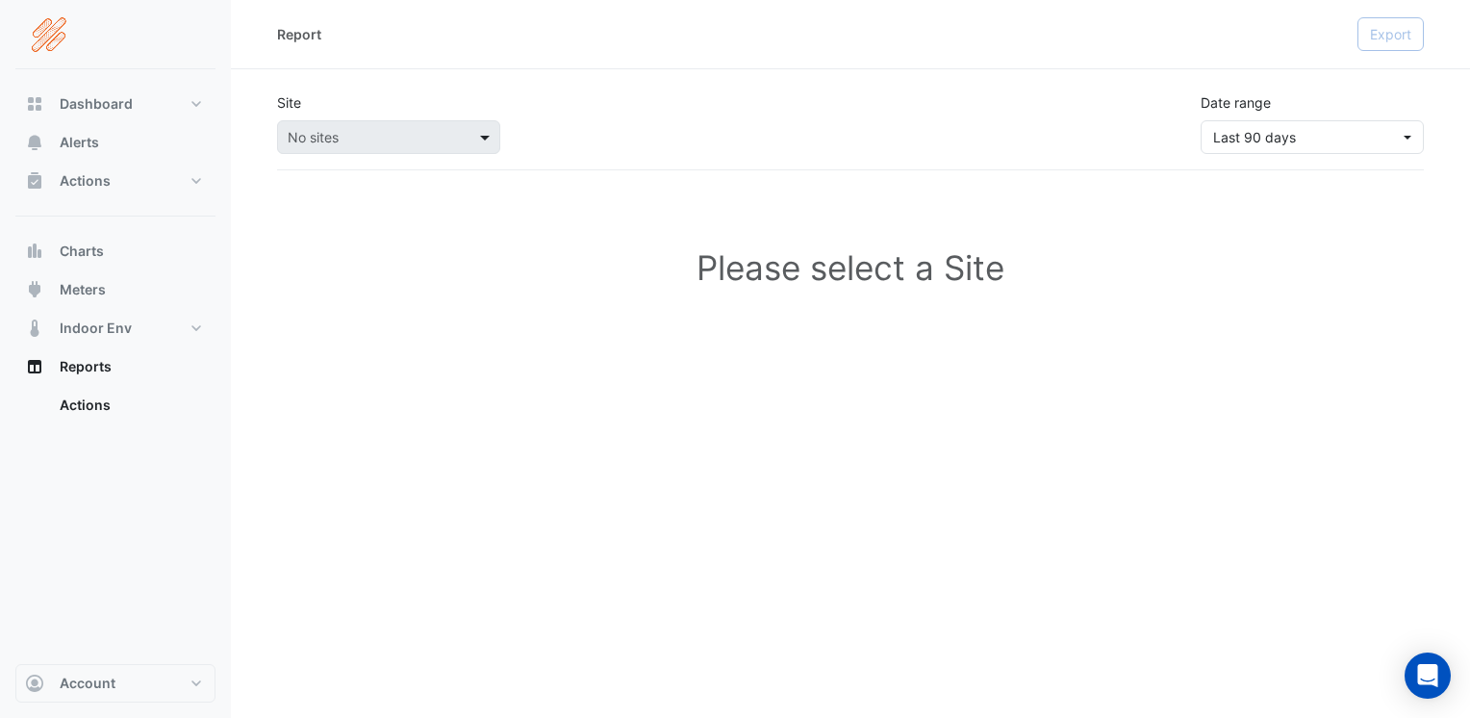
click at [490, 138] on span at bounding box center [487, 137] width 24 height 20
click at [482, 136] on span at bounding box center [487, 137] width 24 height 20
